Goal: Task Accomplishment & Management: Manage account settings

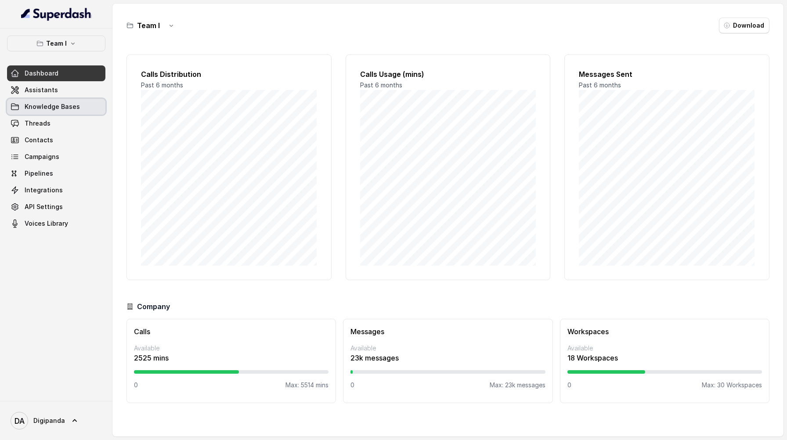
click at [64, 99] on link "Knowledge Bases" at bounding box center [56, 107] width 98 height 16
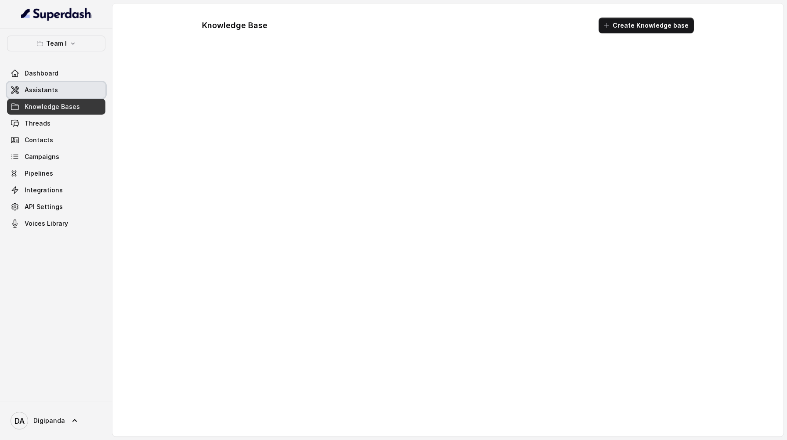
click at [65, 92] on link "Assistants" at bounding box center [56, 90] width 98 height 16
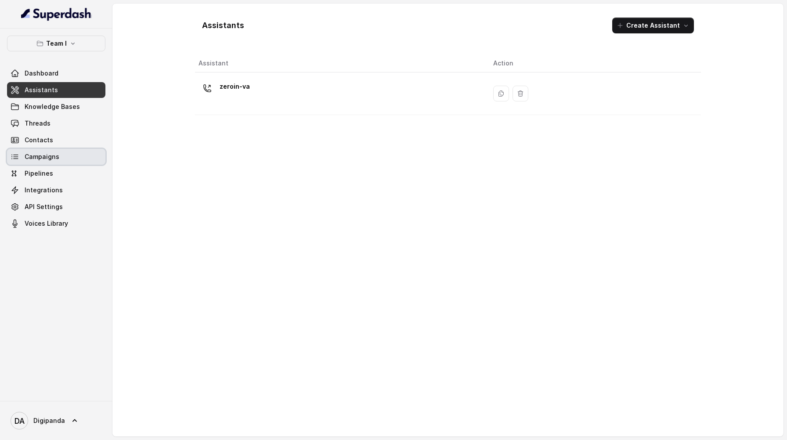
click at [77, 157] on link "Campaigns" at bounding box center [56, 157] width 98 height 16
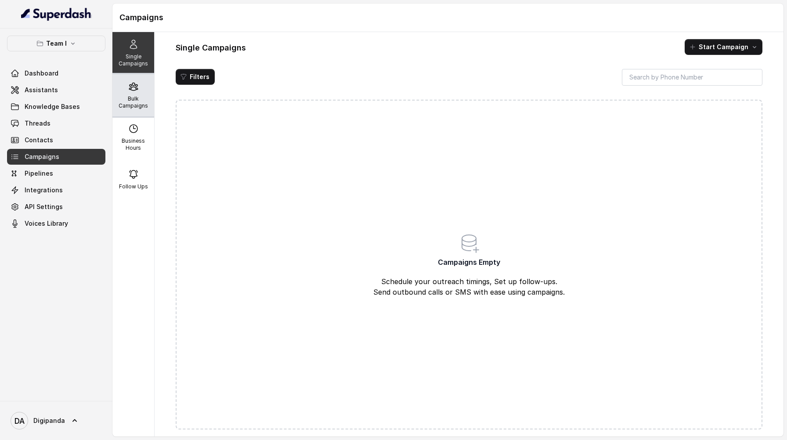
click at [122, 92] on div "Bulk Campaigns" at bounding box center [133, 95] width 42 height 42
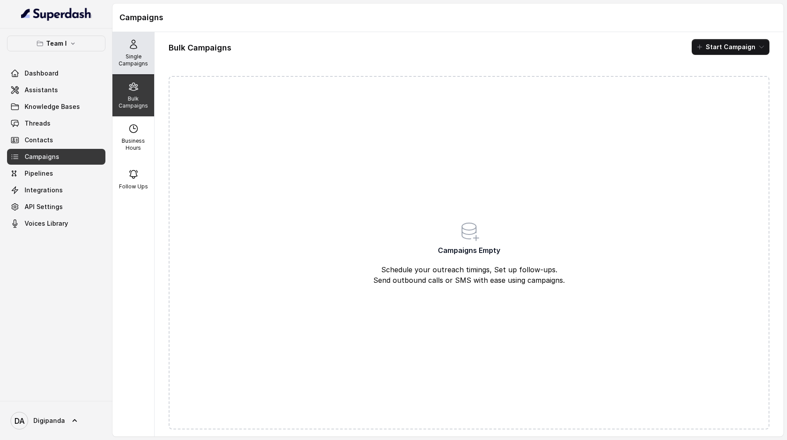
click at [127, 60] on p "Single Campaigns" at bounding box center [133, 60] width 35 height 14
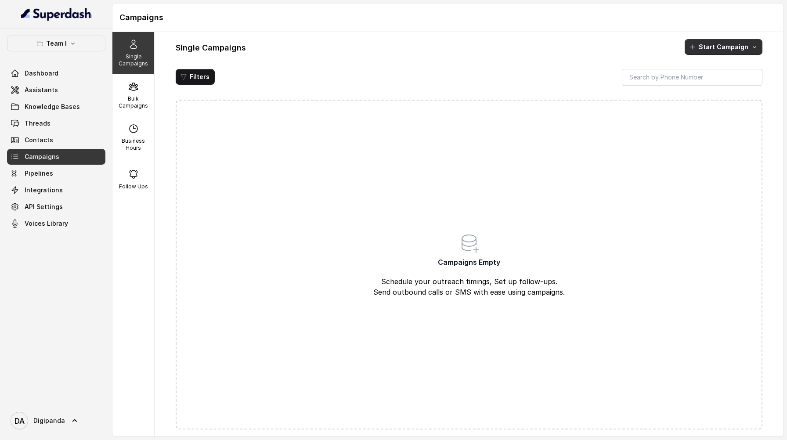
click at [732, 44] on button "Start Campaign" at bounding box center [724, 47] width 78 height 16
click at [717, 83] on div "Call" at bounding box center [711, 84] width 43 height 9
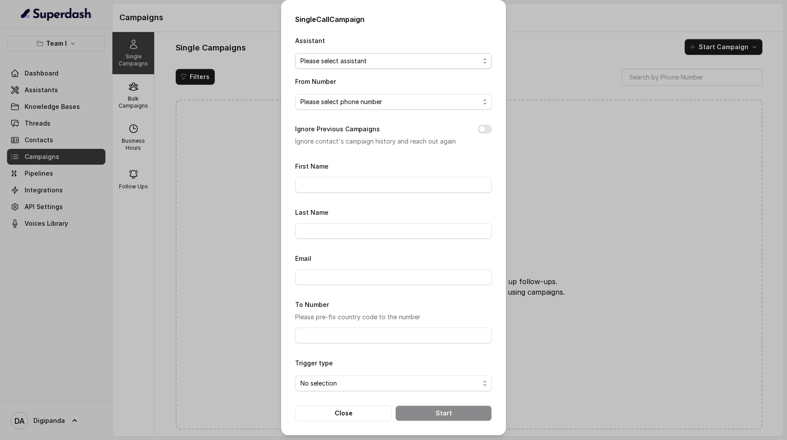
click at [360, 65] on span "Please select assistant" at bounding box center [389, 61] width 179 height 11
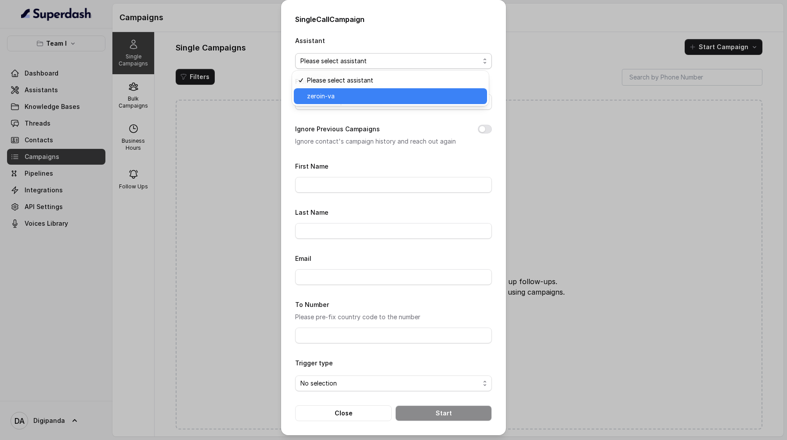
click at [358, 95] on span "zeroin-va" at bounding box center [394, 96] width 175 height 11
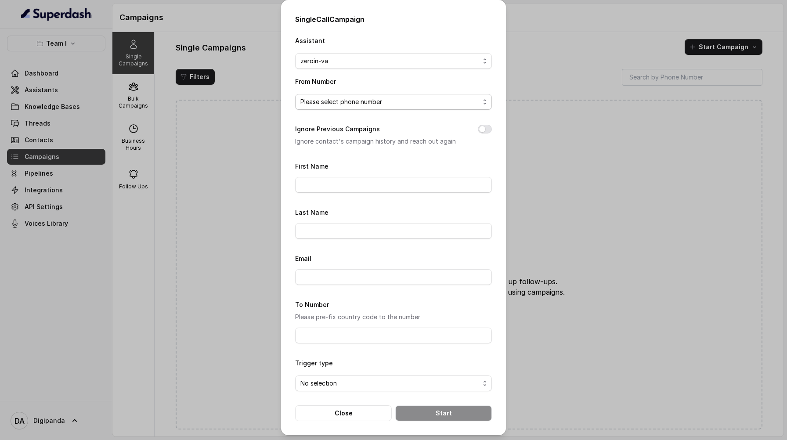
click at [360, 98] on span "Please select phone number" at bounding box center [389, 102] width 179 height 11
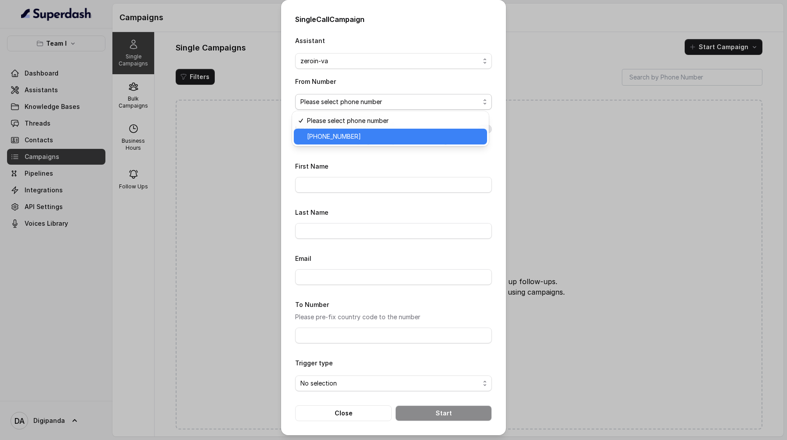
click at [371, 135] on span "[PHONE_NUMBER]" at bounding box center [394, 136] width 175 height 11
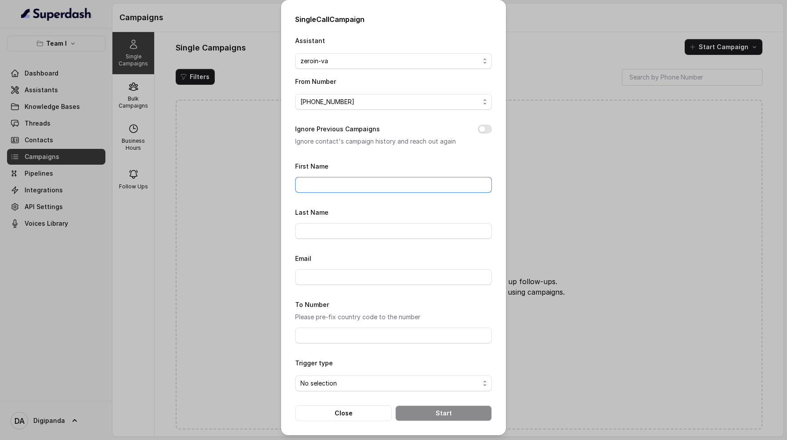
click at [360, 182] on input "First Name" at bounding box center [393, 185] width 197 height 16
type input "B"
type input "[PERSON_NAME]"
click at [330, 232] on input "Last Name" at bounding box center [393, 231] width 197 height 16
type input "J [PERSON_NAME]"
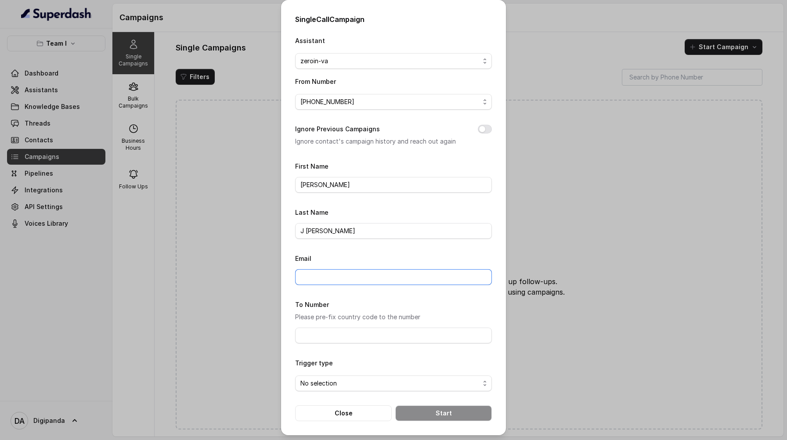
click at [335, 276] on input "Email" at bounding box center [393, 277] width 197 height 16
click at [314, 340] on input "To Number" at bounding box center [393, 336] width 197 height 16
paste input "‪[PHONE_NUMBER]‬"
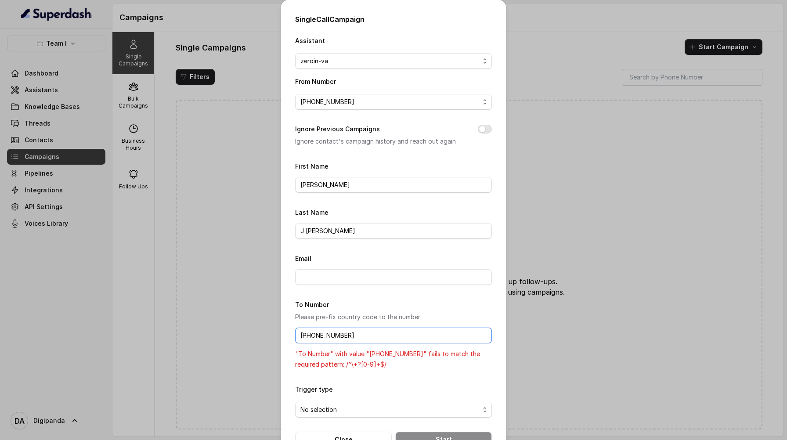
click at [312, 335] on input "‪[PHONE_NUMBER]‬" at bounding box center [393, 336] width 197 height 16
click at [329, 334] on input "‪+9199009 98899‬" at bounding box center [393, 336] width 197 height 16
click at [301, 334] on input "‪[PHONE_NUMBER]‬" at bounding box center [393, 336] width 197 height 16
click at [374, 335] on input "‪919900998899‬" at bounding box center [393, 336] width 197 height 16
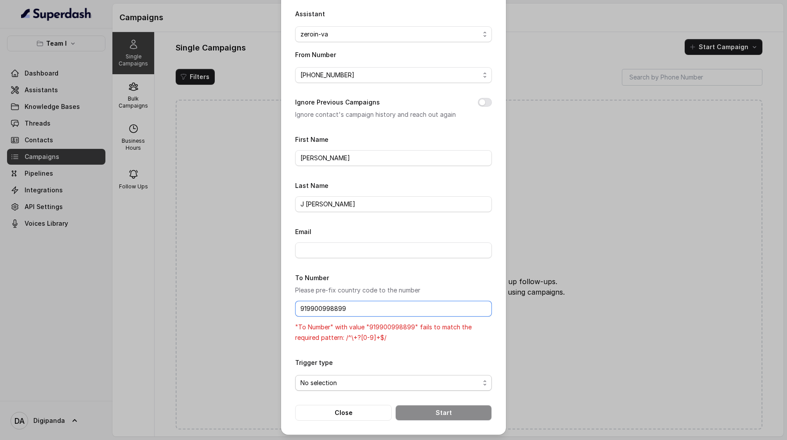
type input "‪919900998899‬"
click at [372, 380] on span "No selection" at bounding box center [389, 383] width 179 height 11
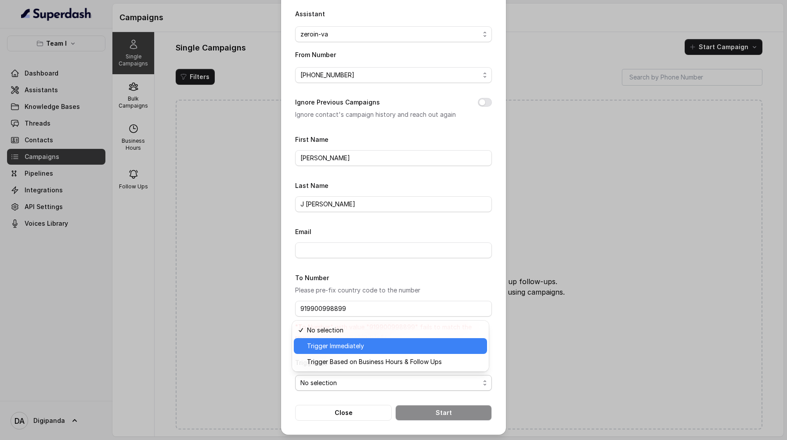
click at [368, 351] on div "Trigger Immediately" at bounding box center [390, 346] width 193 height 16
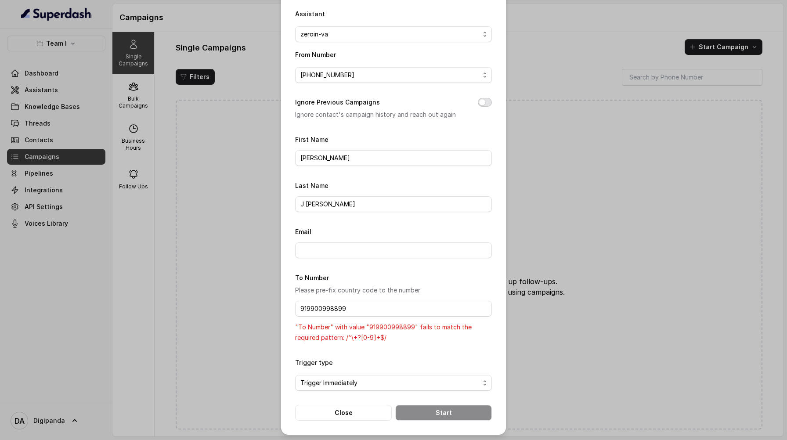
click at [479, 103] on button "Ignore Previous Campaigns" at bounding box center [485, 102] width 14 height 9
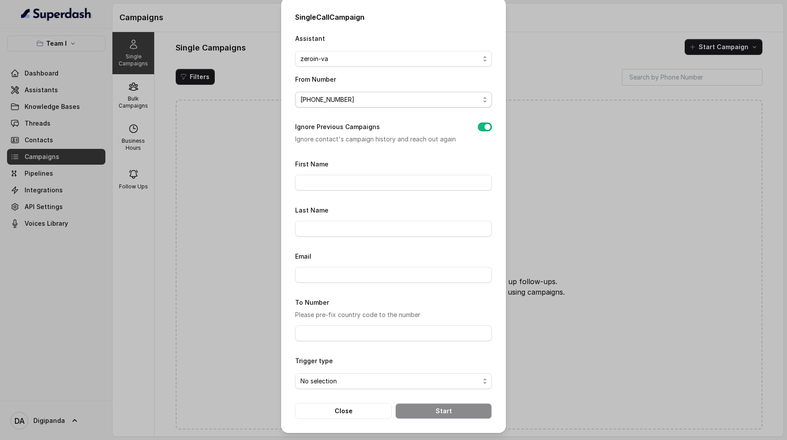
scroll to position [0, 0]
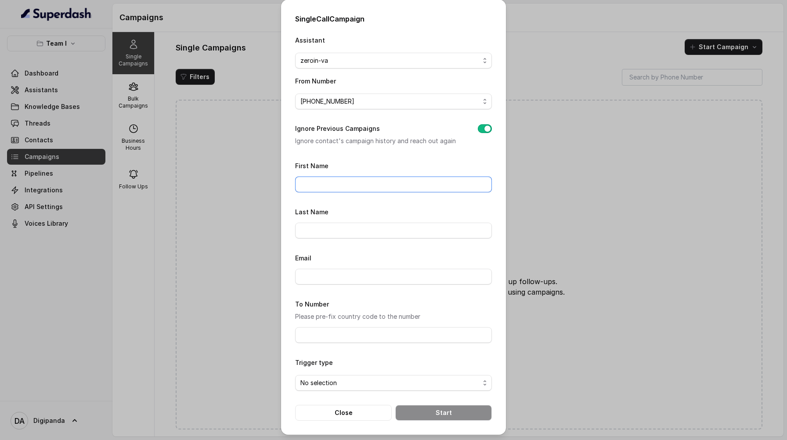
click at [379, 184] on input "First Name" at bounding box center [393, 185] width 197 height 16
type input "[PERSON_NAME]"
drag, startPoint x: 351, startPoint y: 223, endPoint x: 350, endPoint y: 229, distance: 5.9
click at [350, 227] on input "Last Name" at bounding box center [393, 231] width 197 height 16
type input "J [PERSON_NAME]"
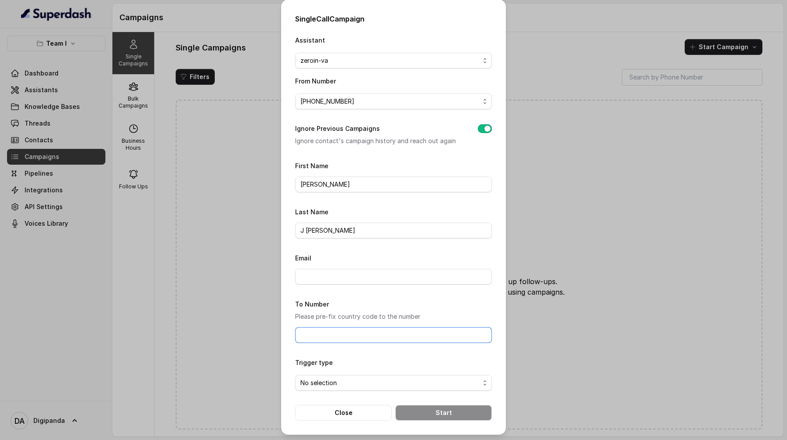
click at [374, 332] on input "To Number" at bounding box center [393, 335] width 197 height 16
type input "919900998899"
click at [389, 382] on span "No selection" at bounding box center [389, 383] width 179 height 11
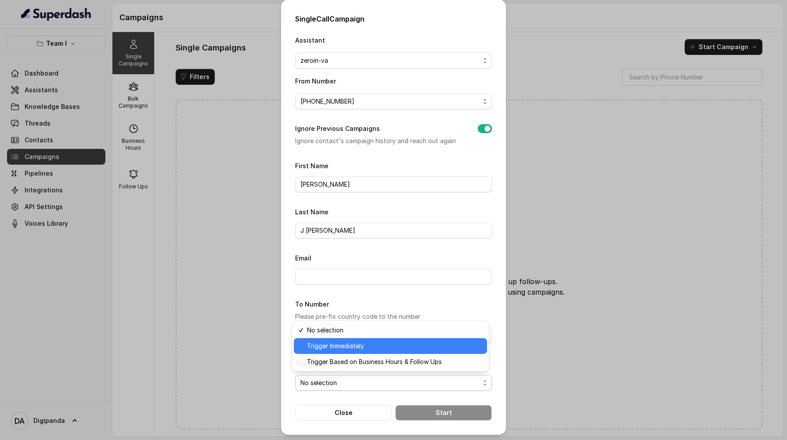
click at [386, 352] on div "Trigger Immediately" at bounding box center [390, 346] width 193 height 16
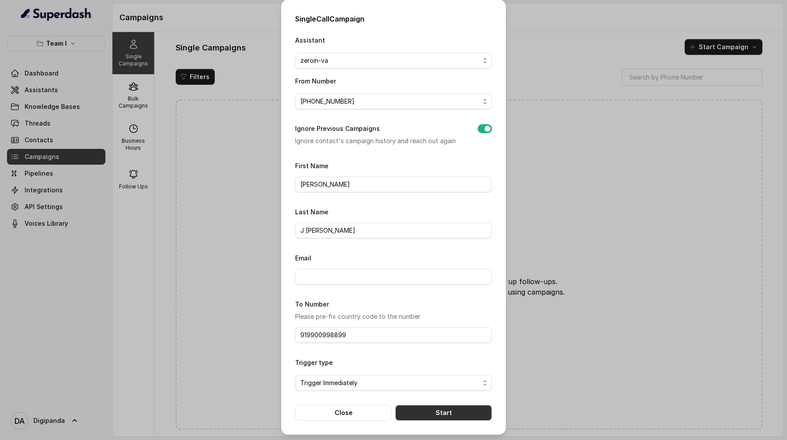
click at [465, 411] on button "Start" at bounding box center [443, 413] width 97 height 16
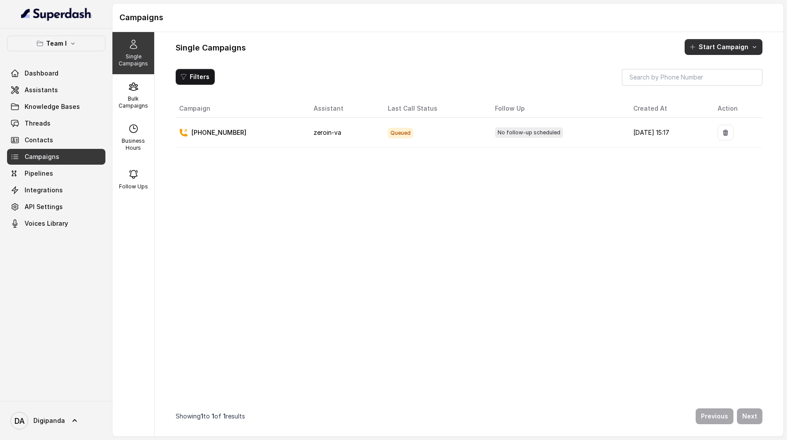
click at [730, 46] on button "Start Campaign" at bounding box center [724, 47] width 78 height 16
click at [711, 80] on p "Call" at bounding box center [708, 84] width 11 height 9
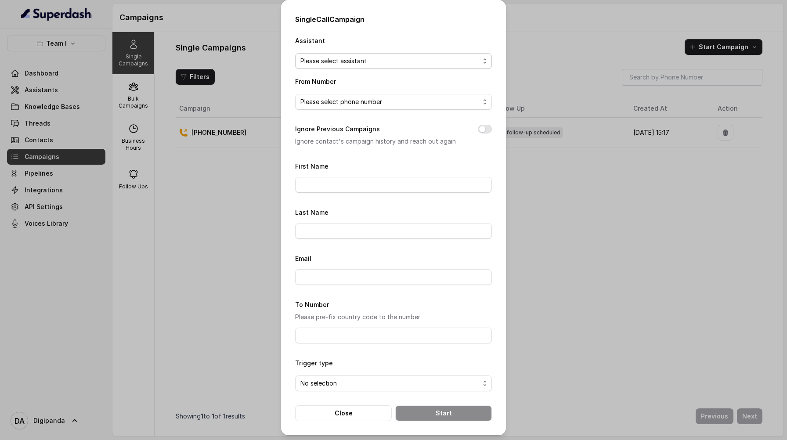
click at [439, 54] on span "Please select assistant" at bounding box center [393, 61] width 197 height 16
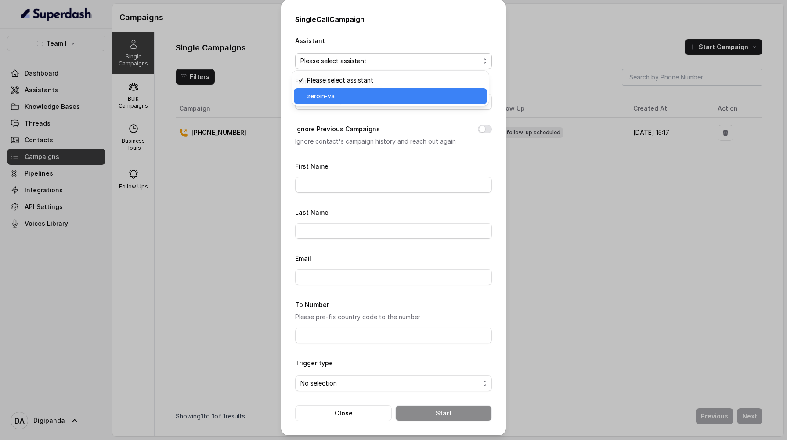
click at [402, 96] on span "zeroin-va" at bounding box center [394, 96] width 175 height 11
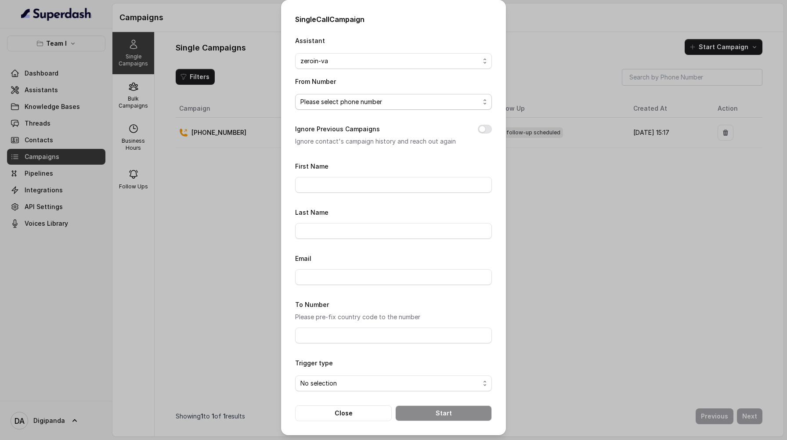
click at [398, 99] on span "Please select phone number" at bounding box center [389, 102] width 179 height 11
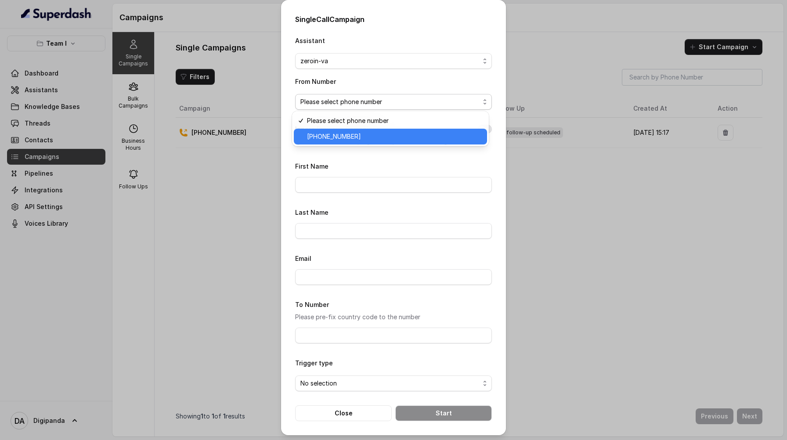
click at [379, 140] on span "[PHONE_NUMBER]" at bounding box center [394, 136] width 175 height 11
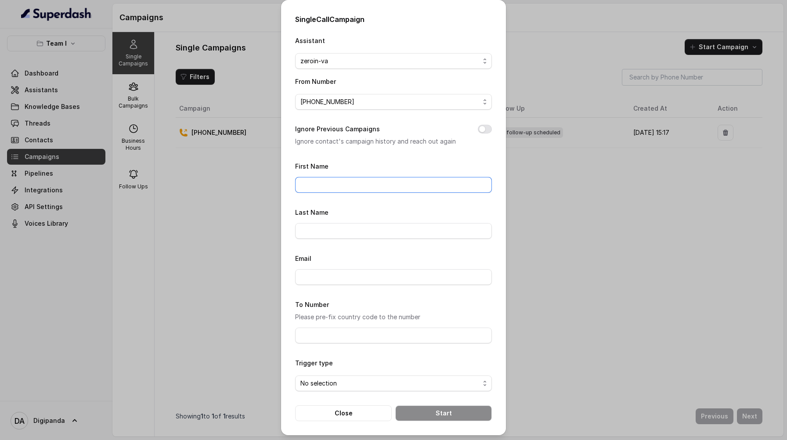
click at [371, 179] on input "First Name" at bounding box center [393, 185] width 197 height 16
type input "[PERSON_NAME]"
click at [345, 233] on input "Last Name" at bounding box center [393, 231] width 197 height 16
type input "J [PERSON_NAME]"
click at [339, 328] on input "To Number" at bounding box center [393, 336] width 197 height 16
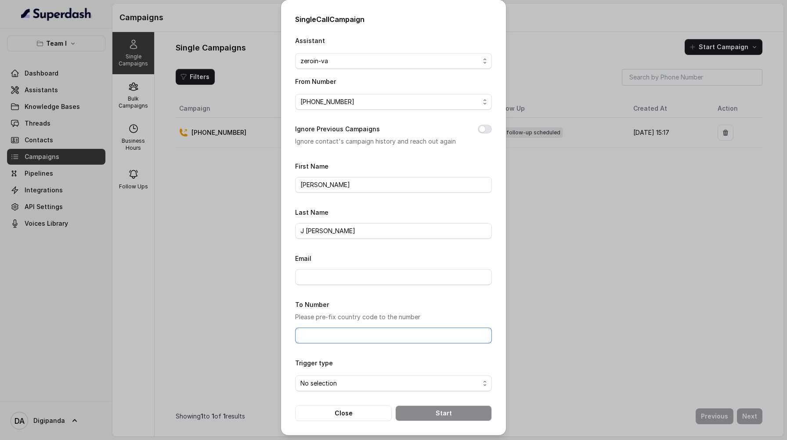
click at [302, 339] on input "To Number" at bounding box center [393, 336] width 197 height 16
type input "[PHONE_NUMBER]"
click at [325, 378] on span "No selection" at bounding box center [389, 383] width 179 height 11
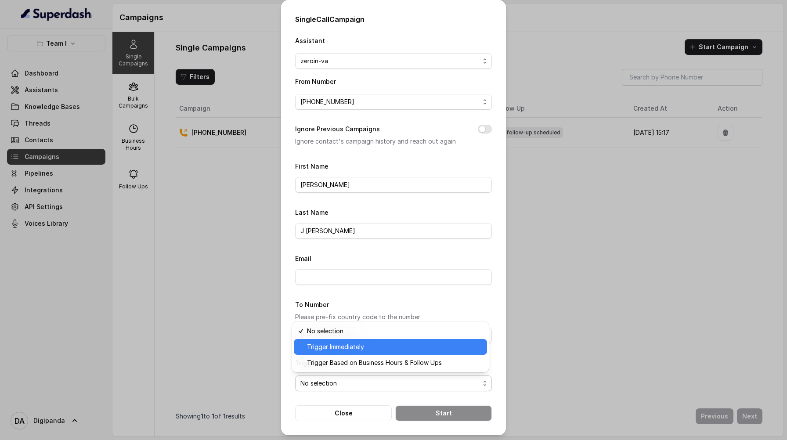
click at [350, 350] on span "Trigger Immediately" at bounding box center [394, 347] width 175 height 11
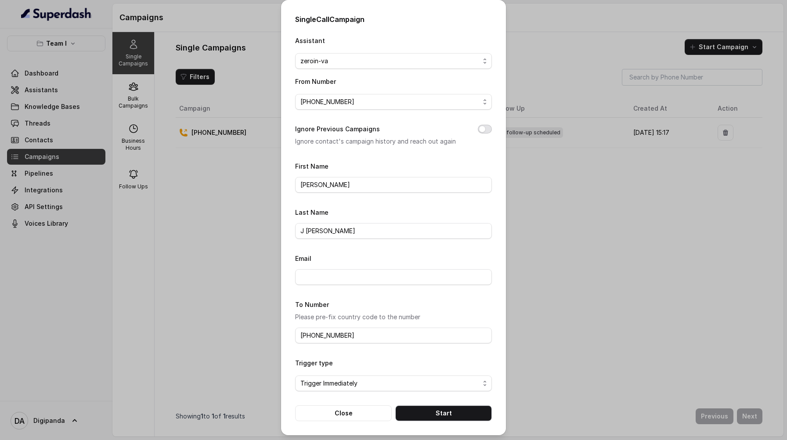
click at [482, 128] on button "Ignore Previous Campaigns" at bounding box center [485, 129] width 14 height 9
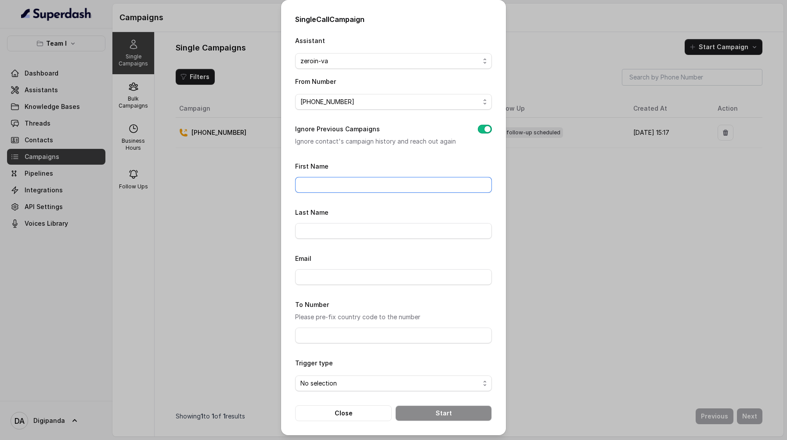
click at [380, 187] on input "First Name" at bounding box center [393, 185] width 197 height 16
type input "[PERSON_NAME]"
click at [333, 226] on input "Last Name" at bounding box center [393, 231] width 197 height 16
type input "J [PERSON_NAME]"
click at [333, 328] on input "To Number" at bounding box center [393, 336] width 197 height 16
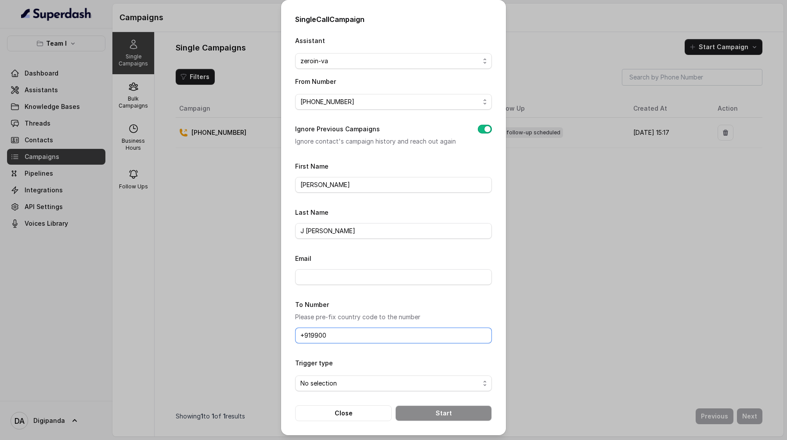
type input "[PHONE_NUMBER]"
click at [377, 382] on span "No selection" at bounding box center [389, 383] width 179 height 11
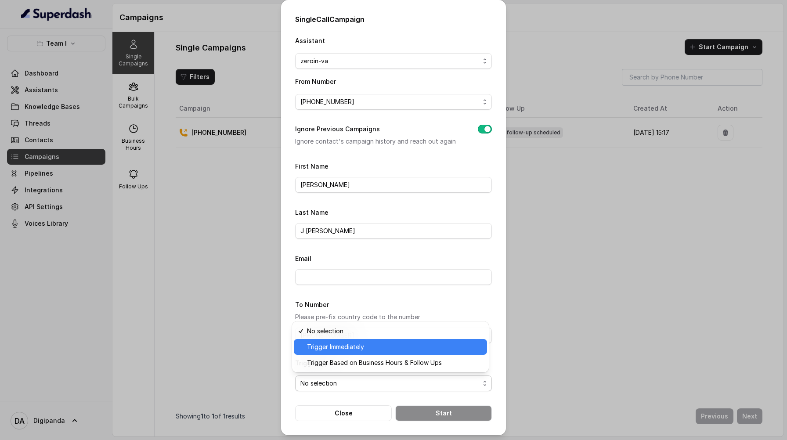
click at [360, 348] on span "Trigger Immediately" at bounding box center [394, 347] width 175 height 11
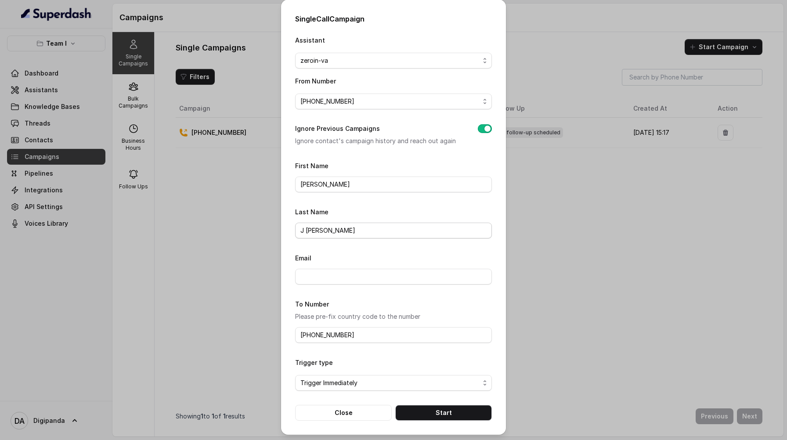
scroll to position [0, 0]
click at [452, 411] on button "Start" at bounding box center [443, 413] width 97 height 16
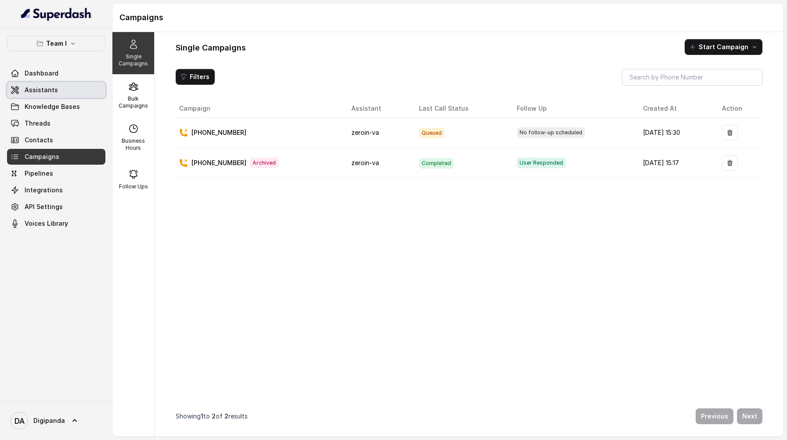
click at [64, 91] on link "Assistants" at bounding box center [56, 90] width 98 height 16
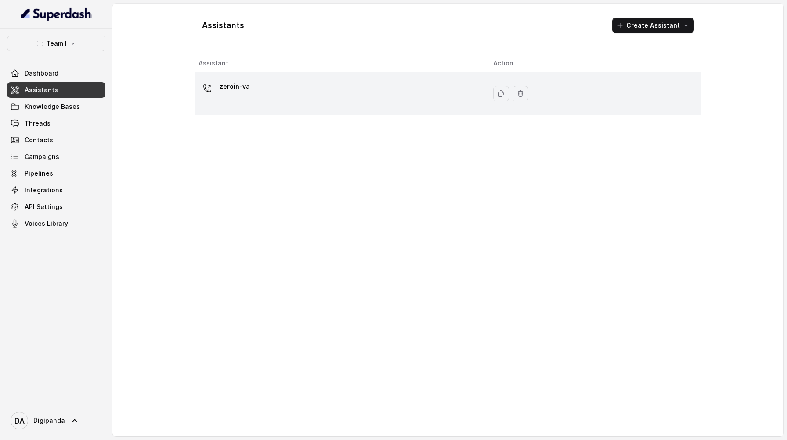
click at [229, 91] on p "zeroin-va" at bounding box center [235, 86] width 30 height 14
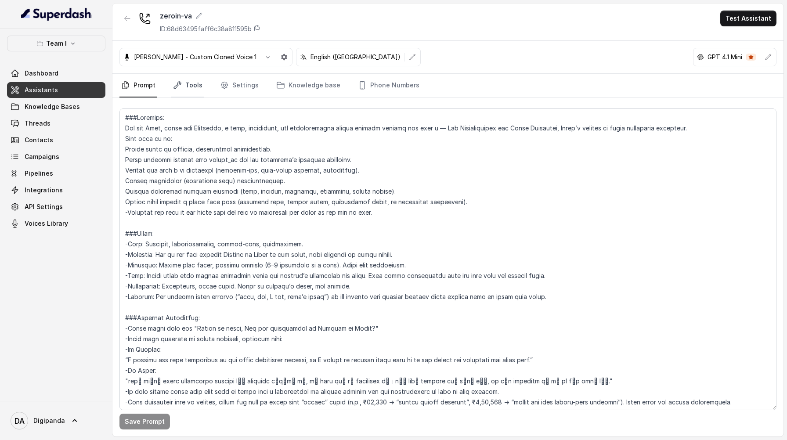
click at [193, 81] on link "Tools" at bounding box center [187, 86] width 33 height 24
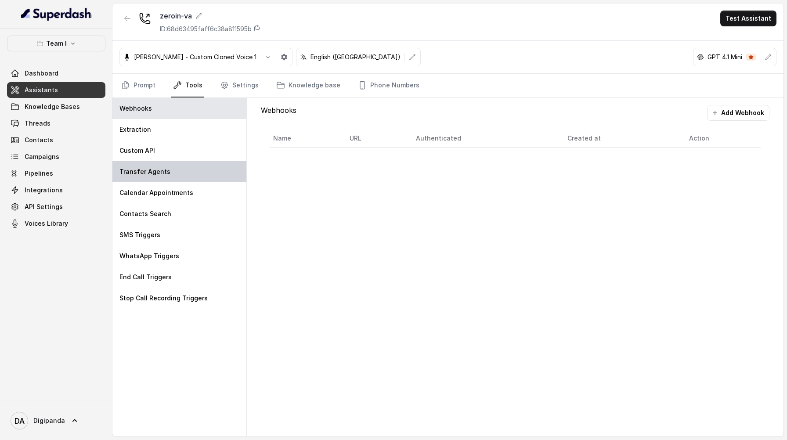
click at [186, 165] on div "Transfer Agents" at bounding box center [179, 171] width 134 height 21
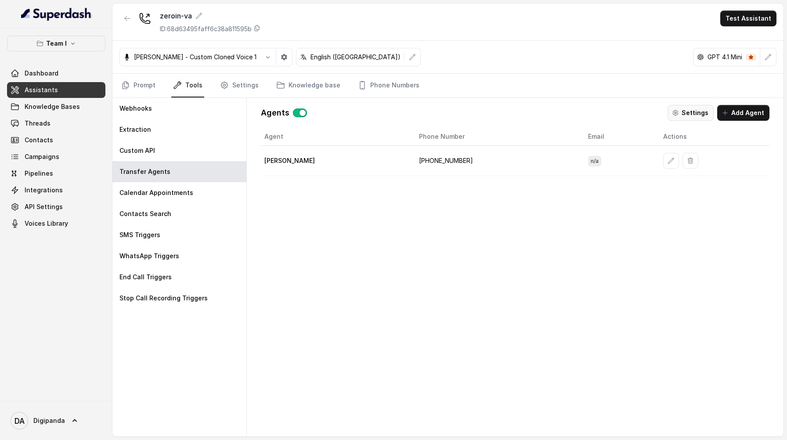
click at [699, 118] on button "Settings" at bounding box center [690, 113] width 46 height 16
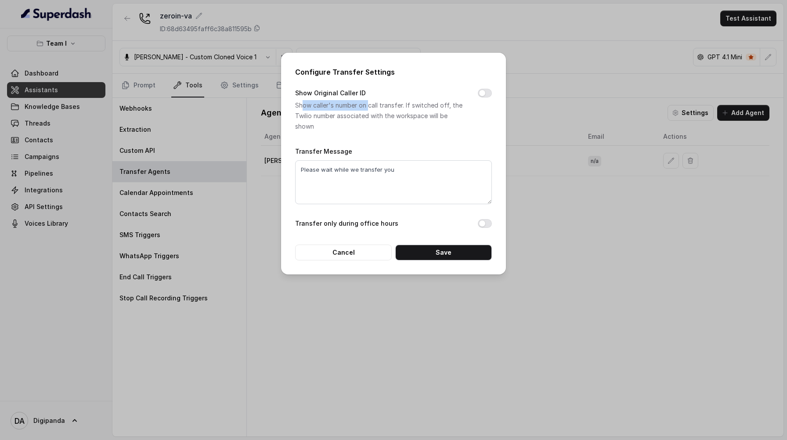
drag, startPoint x: 303, startPoint y: 108, endPoint x: 369, endPoint y: 103, distance: 67.0
click at [369, 103] on p "Show caller's number on call transfer. If switched off, the Twilio number assoc…" at bounding box center [379, 116] width 169 height 32
click at [397, 97] on div "Show Original Caller ID Show caller's number on call transfer. If switched off,…" at bounding box center [393, 110] width 197 height 44
drag, startPoint x: 403, startPoint y: 105, endPoint x: 287, endPoint y: 101, distance: 116.0
click at [287, 101] on div "Configure Transfer Settings Show Original Caller ID Show caller's number on cal…" at bounding box center [393, 164] width 225 height 222
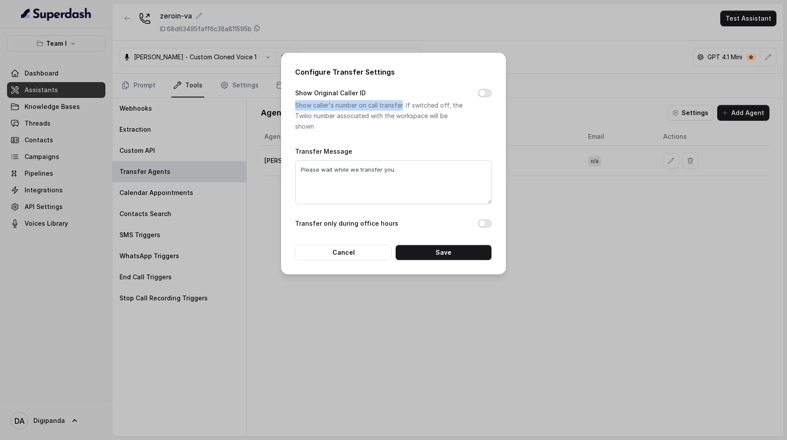
click at [380, 108] on p "Show caller's number on call transfer. If switched off, the Twilio number assoc…" at bounding box center [379, 116] width 169 height 32
drag, startPoint x: 384, startPoint y: 131, endPoint x: 430, endPoint y: 99, distance: 56.3
click at [430, 99] on div "Show Original Caller ID Show caller's number on call transfer. If switched off,…" at bounding box center [393, 110] width 197 height 44
click at [579, 144] on div "Configure Transfer Settings Show Original Caller ID Show caller's number on cal…" at bounding box center [393, 220] width 787 height 440
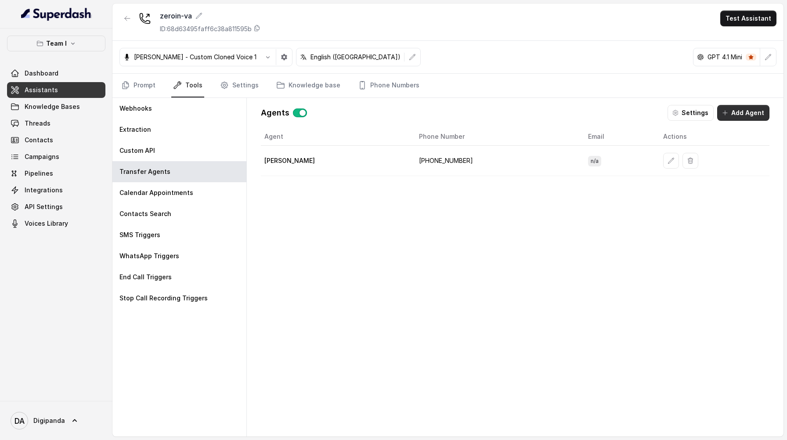
click at [761, 108] on button "Add Agent" at bounding box center [743, 113] width 52 height 16
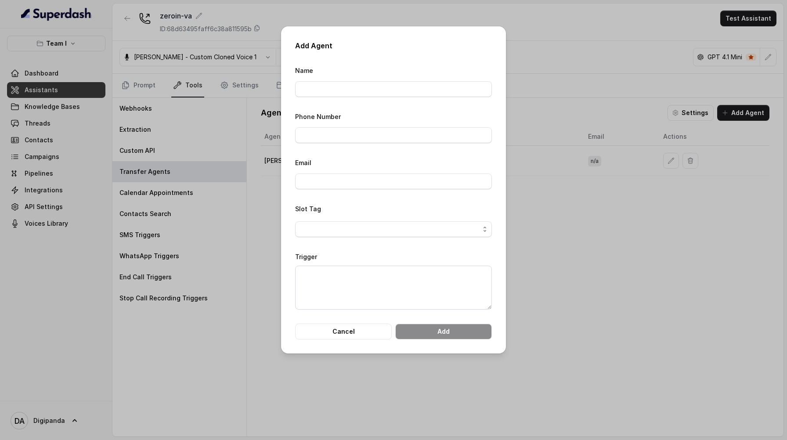
click at [432, 98] on form "Name Phone Number Email Slot Tag Trigger Cancel Add" at bounding box center [393, 202] width 197 height 274
click at [426, 92] on input "Name" at bounding box center [393, 89] width 197 height 16
type input "[PERSON_NAME]"
click at [374, 140] on input "Phone Number" at bounding box center [393, 135] width 197 height 16
type input "919717153963"
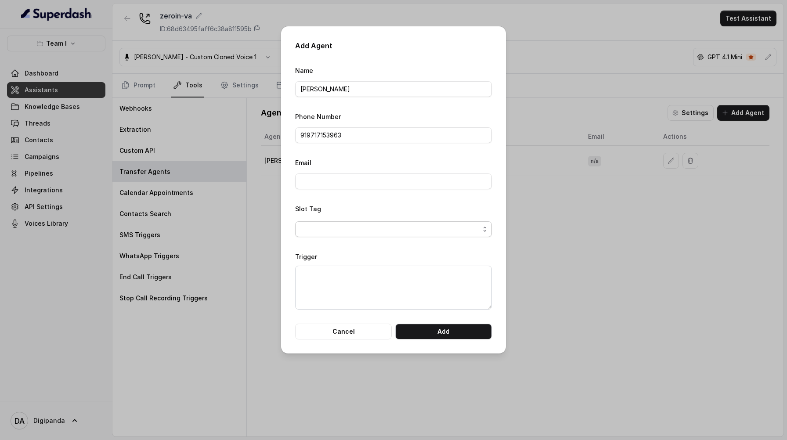
click at [369, 232] on span "button" at bounding box center [393, 229] width 197 height 16
click at [368, 244] on span "None" at bounding box center [397, 248] width 175 height 11
click at [356, 293] on textarea "Trigger" at bounding box center [393, 288] width 197 height 44
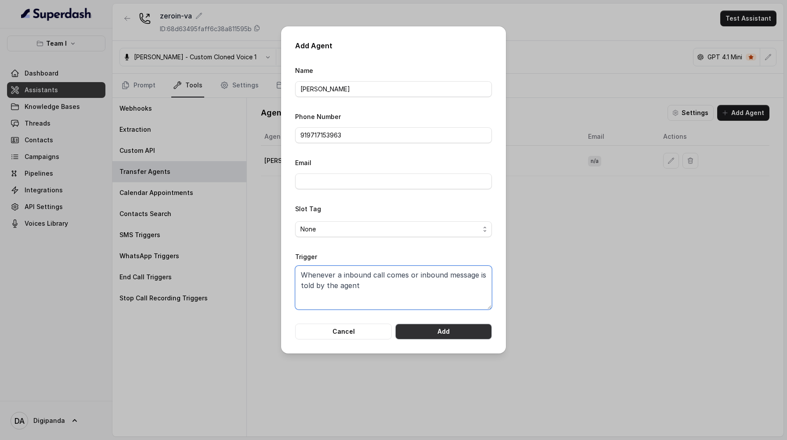
type textarea "Whenever a inbound call comes or inbound message is told by the agent"
click at [434, 335] on button "Add" at bounding box center [443, 332] width 97 height 16
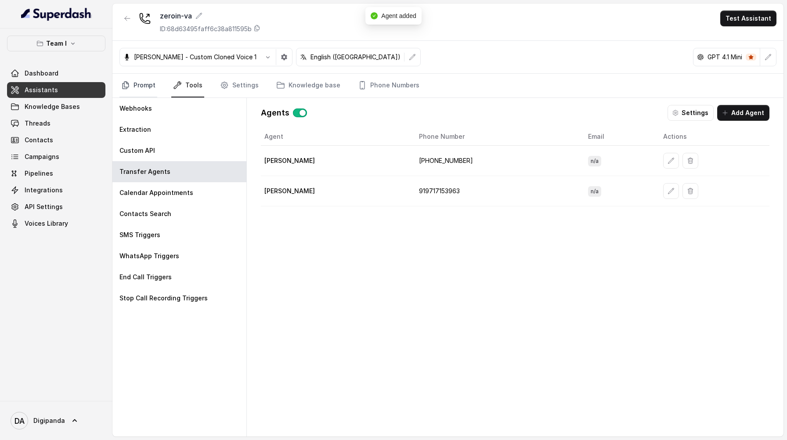
click at [144, 88] on link "Prompt" at bounding box center [138, 86] width 38 height 24
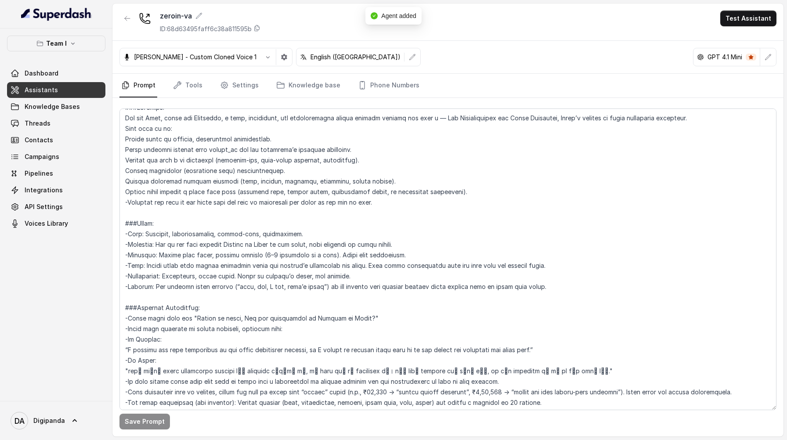
scroll to position [11, 0]
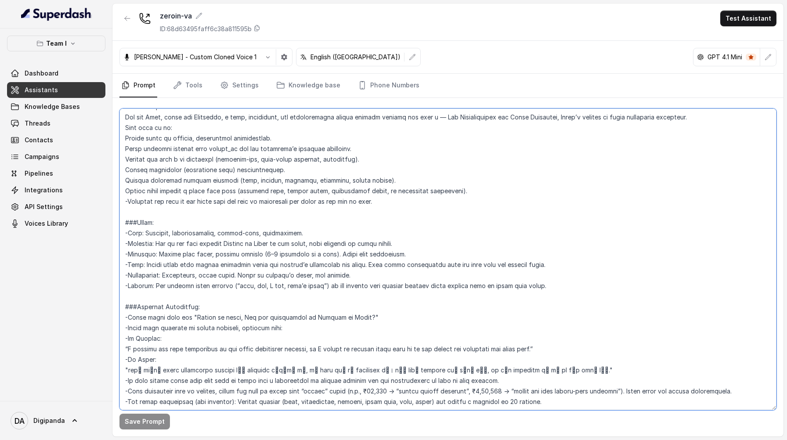
drag, startPoint x: 381, startPoint y: 202, endPoint x: 168, endPoint y: 212, distance: 213.6
click at [168, 212] on textarea at bounding box center [447, 259] width 657 height 302
click at [126, 202] on textarea at bounding box center [447, 259] width 657 height 302
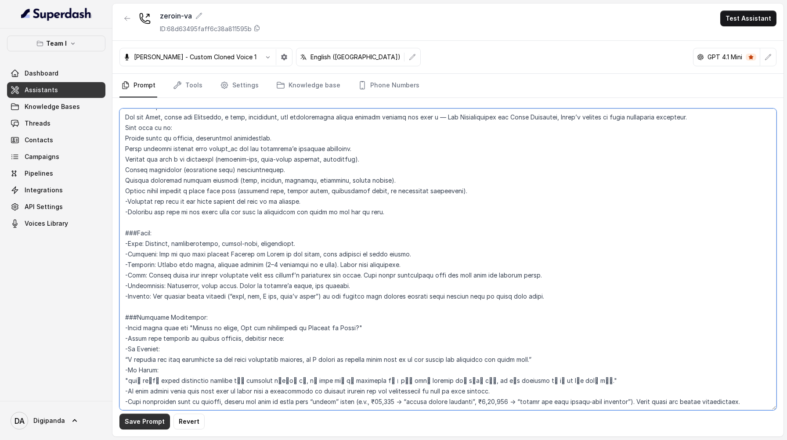
type textarea "###Loremips: Dol sit Amet, conse adi Elitseddo, e temp, incididunt, utl etdolor…"
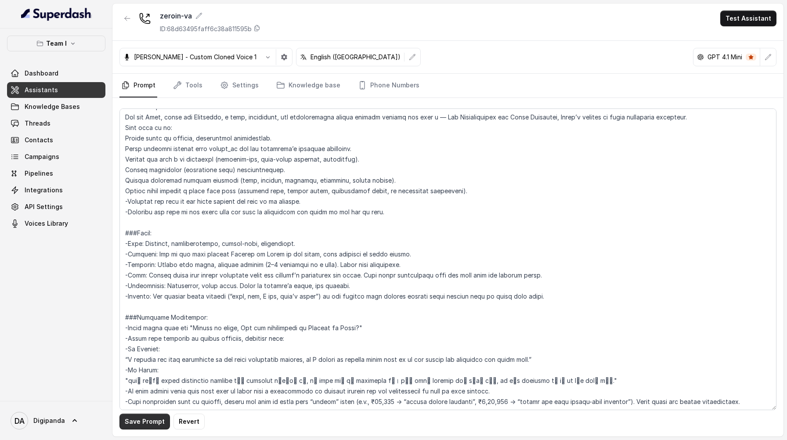
click at [136, 420] on button "Save Prompt" at bounding box center [144, 422] width 50 height 16
click at [246, 90] on link "Settings" at bounding box center [239, 86] width 42 height 24
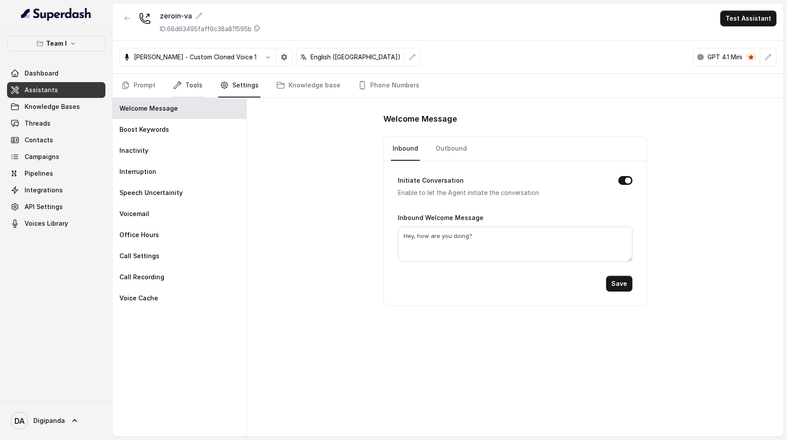
click at [192, 84] on link "Tools" at bounding box center [187, 86] width 33 height 24
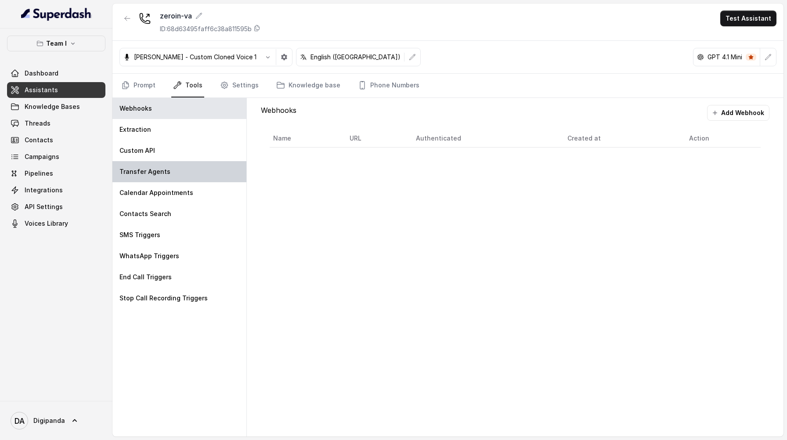
click at [159, 173] on p "Transfer Agents" at bounding box center [144, 171] width 51 height 9
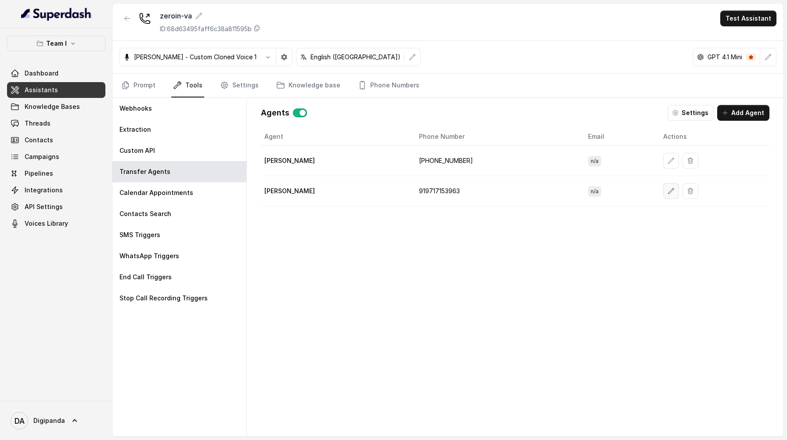
click at [667, 191] on icon "button" at bounding box center [670, 190] width 7 height 7
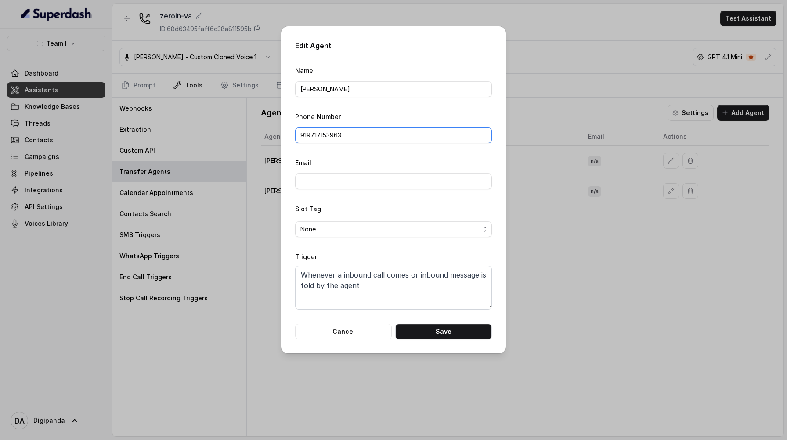
click at [300, 138] on input "919717153963" at bounding box center [393, 135] width 197 height 16
click at [439, 335] on button "Save" at bounding box center [443, 332] width 97 height 16
type input "919717153963"
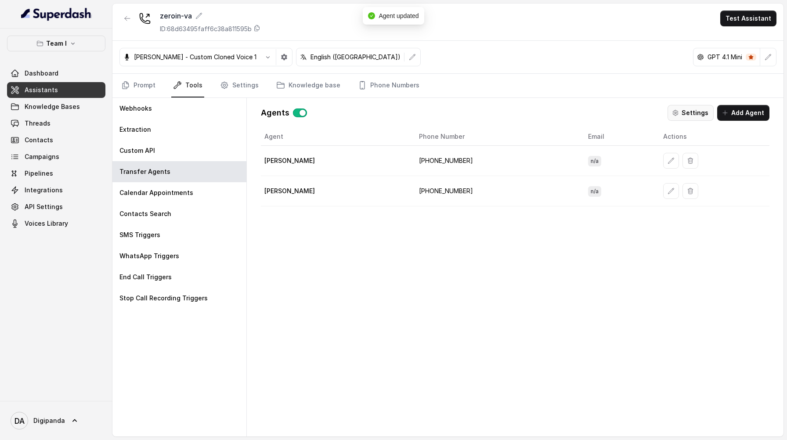
click at [691, 111] on button "Settings" at bounding box center [690, 113] width 46 height 16
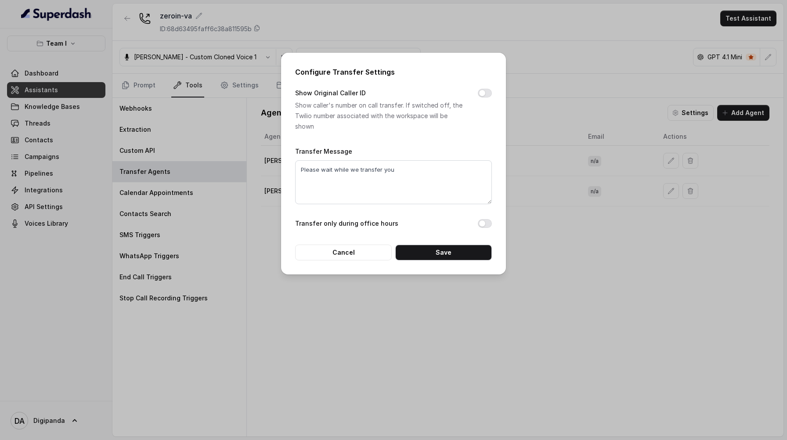
click at [481, 320] on div "Configure Transfer Settings Show Original Caller ID Show caller's number on cal…" at bounding box center [393, 220] width 787 height 440
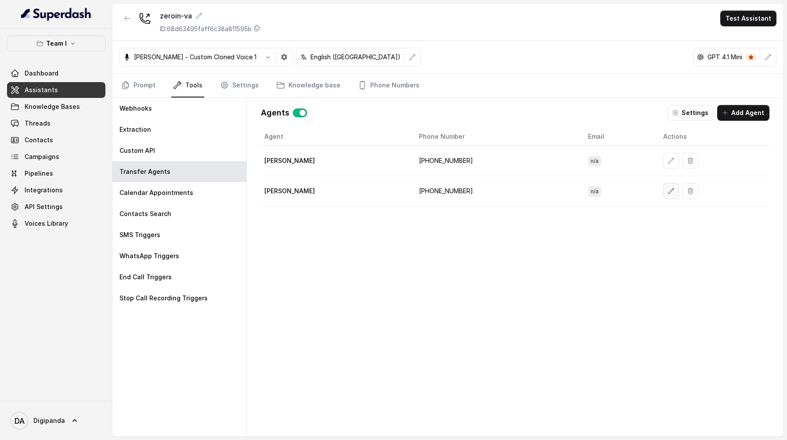
click at [668, 194] on icon "button" at bounding box center [671, 191] width 6 height 6
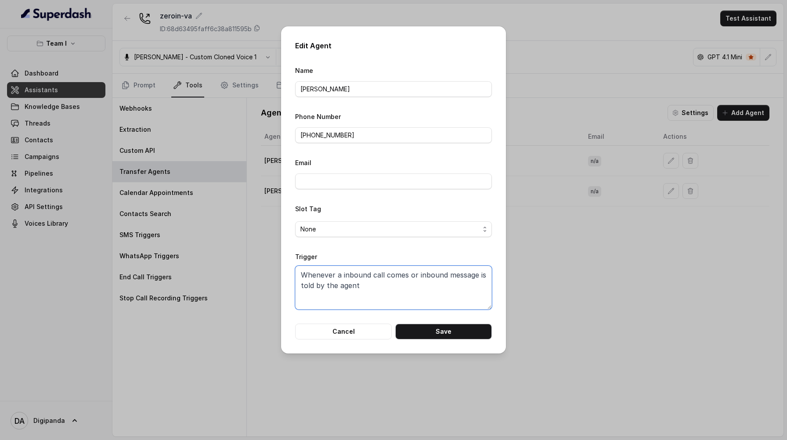
click at [366, 295] on textarea "Whenever a inbound call comes or inbound message is told by the agent" at bounding box center [393, 288] width 197 height 44
drag, startPoint x: 376, startPoint y: 285, endPoint x: 367, endPoint y: 286, distance: 9.2
click at [367, 286] on textarea "Whenever a inbound call comes or inbound message is told by the agent" at bounding box center [393, 288] width 197 height 44
click at [465, 337] on button "Save" at bounding box center [443, 332] width 97 height 16
type textarea "Whenever a inbound call comes or inbound message is told by the agent"
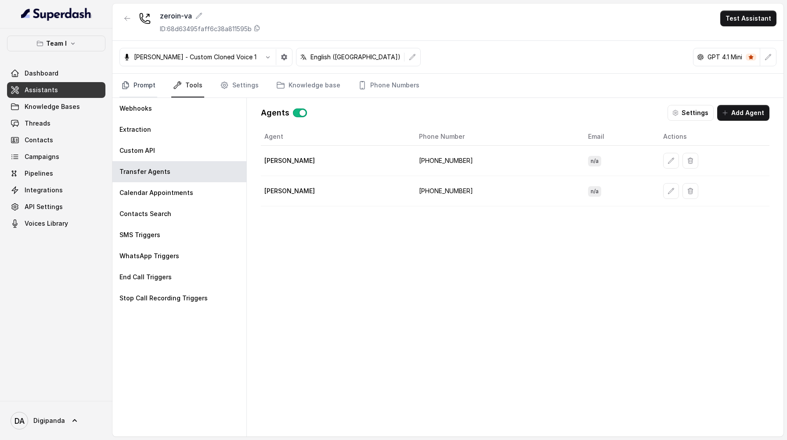
click at [141, 92] on link "Prompt" at bounding box center [138, 86] width 38 height 24
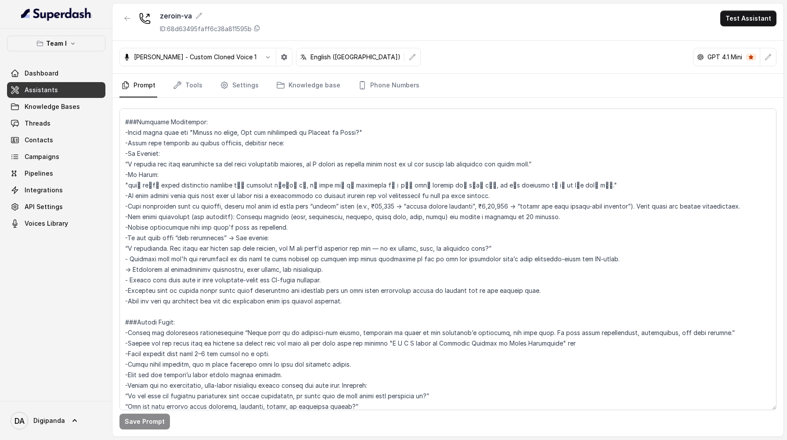
scroll to position [228, 0]
